Goal: Task Accomplishment & Management: Use online tool/utility

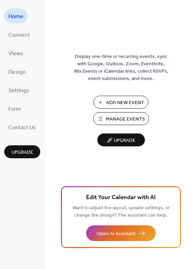
click at [109, 95] on div "Display one-time or recurring events, sync with Google, Outlook, Zoom, Eventbri…" at bounding box center [121, 146] width 150 height 247
click at [110, 99] on span "Add New Event" at bounding box center [125, 102] width 38 height 7
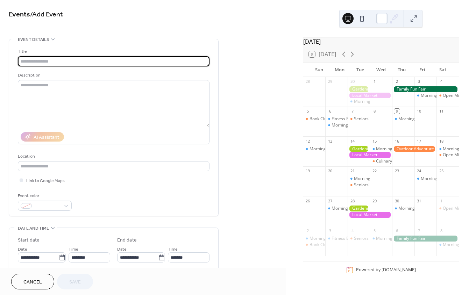
click at [157, 63] on input "text" at bounding box center [114, 61] width 192 height 10
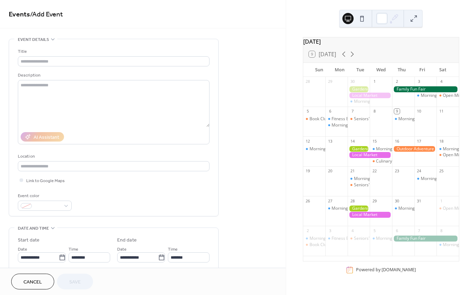
click at [407, 92] on div at bounding box center [425, 89] width 67 height 6
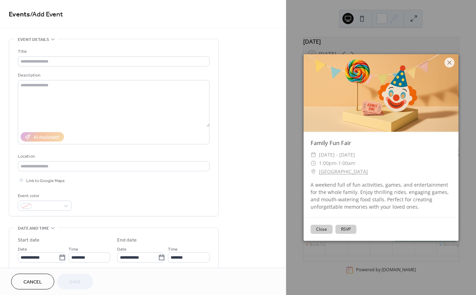
click at [317, 231] on button "Close" at bounding box center [322, 229] width 22 height 9
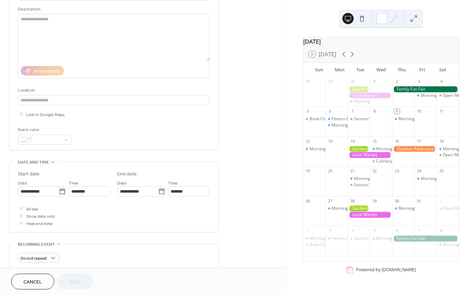
scroll to position [80, 0]
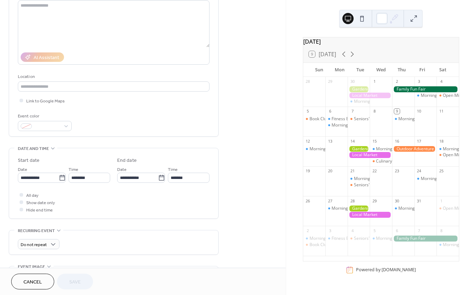
click at [40, 282] on span "Cancel" at bounding box center [32, 282] width 19 height 7
